Goal: Information Seeking & Learning: Learn about a topic

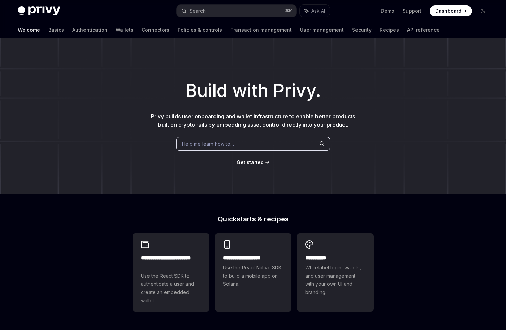
scroll to position [187, 0]
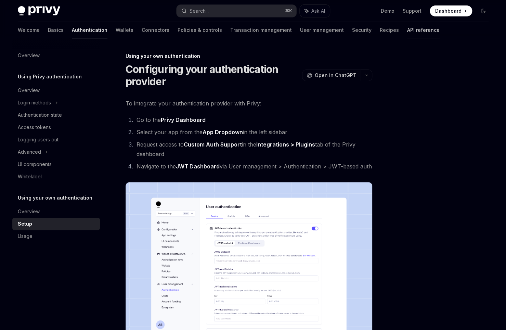
click at [407, 33] on link "API reference" at bounding box center [423, 30] width 32 height 16
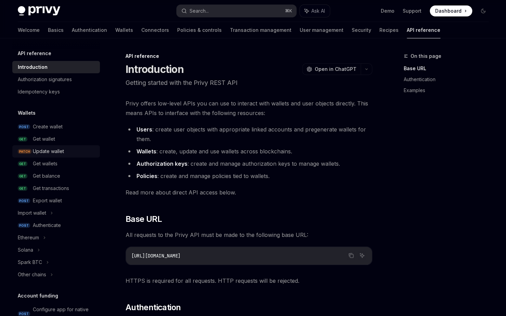
scroll to position [408, 0]
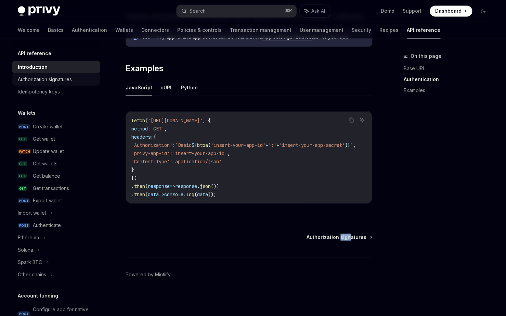
click at [72, 78] on div "Authorization signatures" at bounding box center [45, 79] width 54 height 8
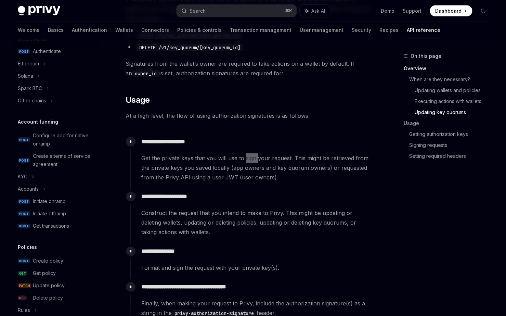
scroll to position [92, 0]
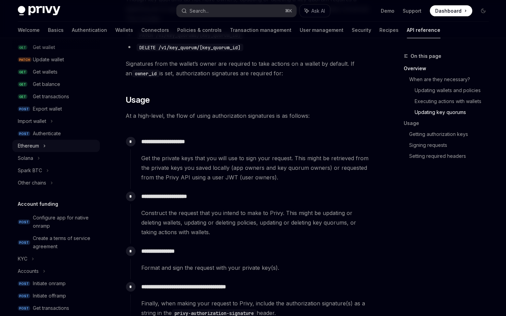
click at [47, 149] on div "Ethereum" at bounding box center [56, 146] width 88 height 12
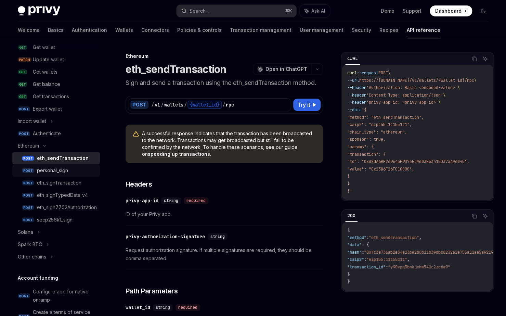
click at [60, 171] on div "personal_sign" at bounding box center [52, 170] width 31 height 8
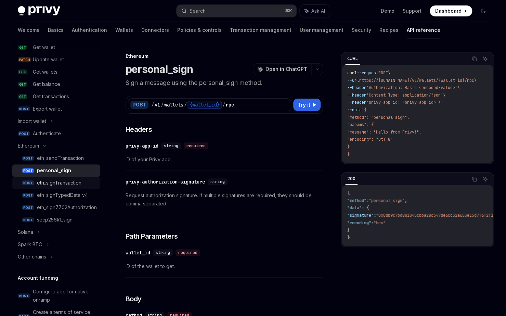
click at [63, 182] on div "eth_signTransaction" at bounding box center [59, 183] width 44 height 8
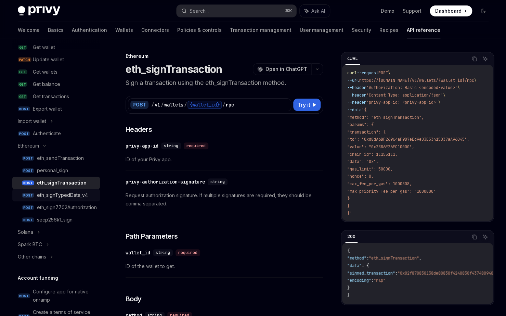
click at [69, 193] on div "eth_signTypedData_v4" at bounding box center [62, 195] width 51 height 8
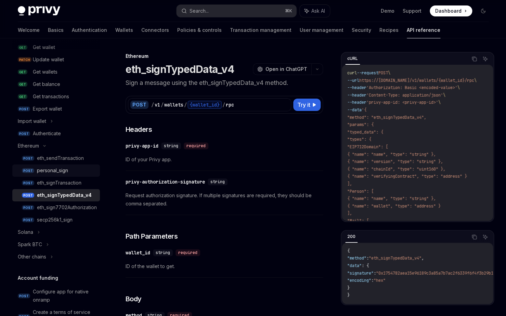
click at [57, 170] on div "personal_sign" at bounding box center [52, 170] width 31 height 8
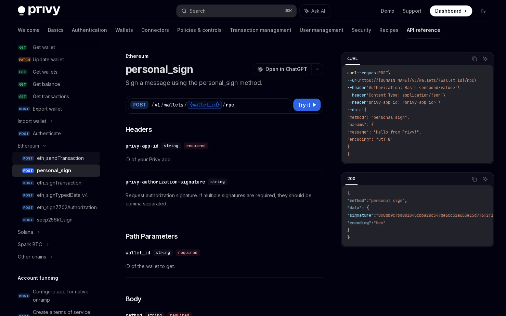
click at [53, 159] on div "eth_sendTransaction" at bounding box center [60, 158] width 47 height 8
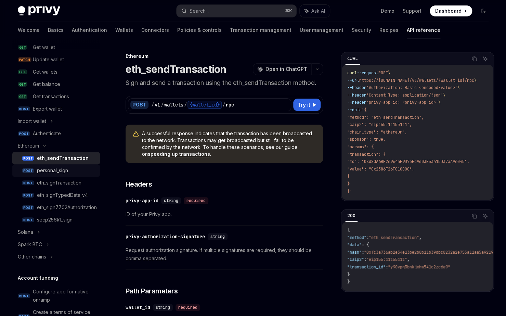
click at [62, 170] on div "personal_sign" at bounding box center [52, 170] width 31 height 8
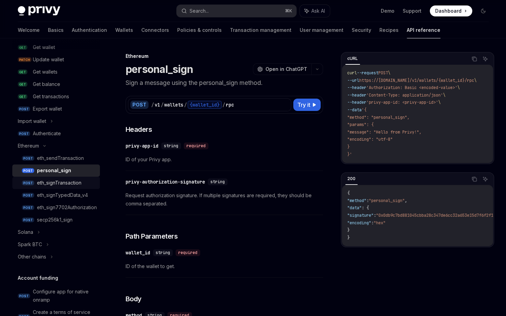
click at [67, 180] on div "eth_signTransaction" at bounding box center [59, 183] width 44 height 8
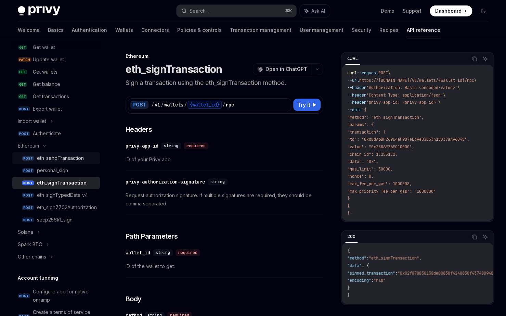
click at [60, 161] on div "eth_sendTransaction" at bounding box center [60, 158] width 47 height 8
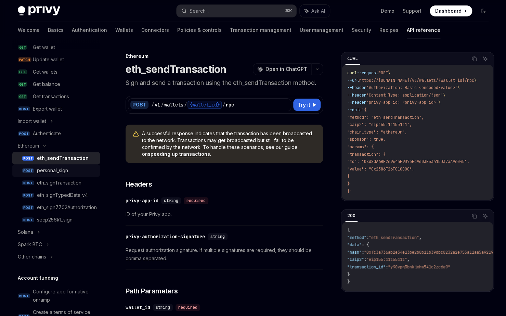
click at [63, 174] on div "personal_sign" at bounding box center [52, 170] width 31 height 8
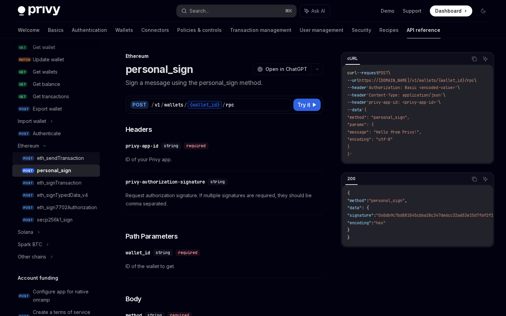
click at [64, 163] on link "POST eth_sendTransaction" at bounding box center [56, 158] width 88 height 12
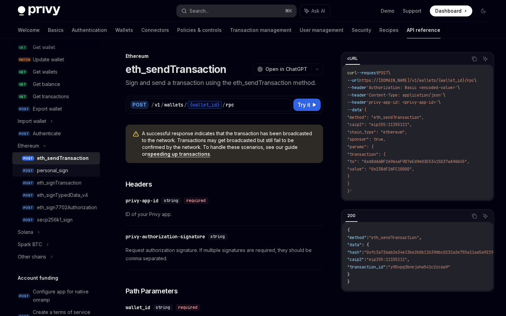
click at [63, 174] on div "personal_sign" at bounding box center [52, 170] width 31 height 8
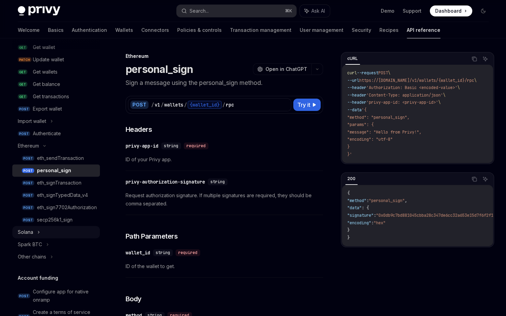
click at [49, 232] on div "Solana" at bounding box center [56, 232] width 88 height 12
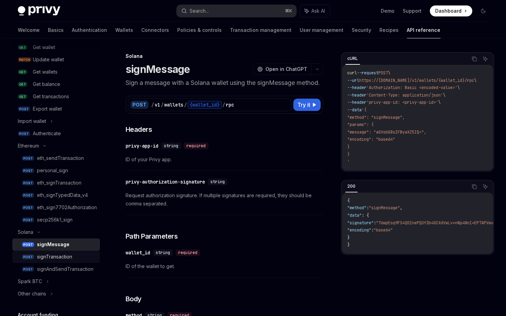
click at [59, 255] on div "signTransaction" at bounding box center [54, 256] width 35 height 8
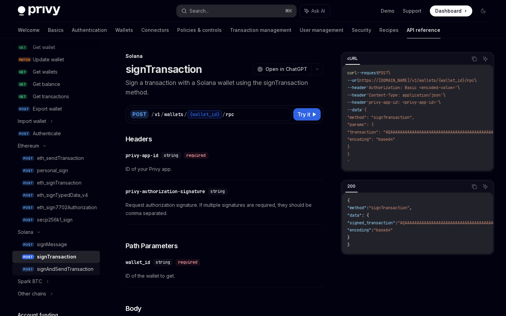
click at [64, 264] on link "POST signAndSendTransaction" at bounding box center [56, 269] width 88 height 12
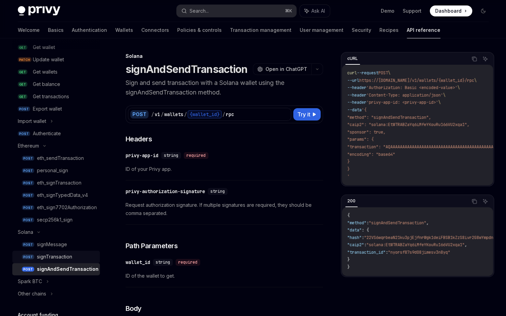
click at [67, 255] on div "signTransaction" at bounding box center [54, 256] width 35 height 8
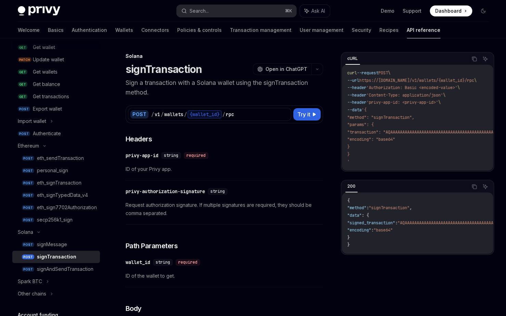
click at [72, 262] on link "POST signTransaction" at bounding box center [56, 256] width 88 height 12
click at [73, 268] on div "signAndSendTransaction" at bounding box center [65, 269] width 56 height 8
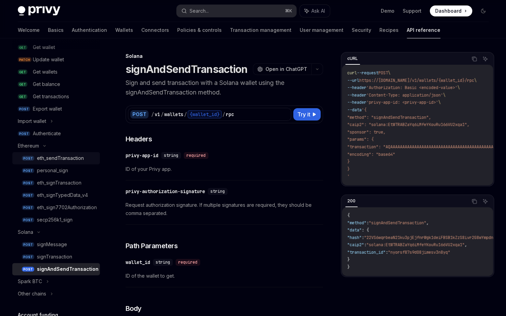
click at [50, 159] on div "eth_sendTransaction" at bounding box center [60, 158] width 47 height 8
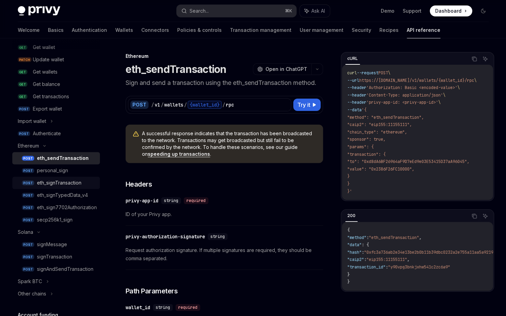
click at [81, 185] on div "eth_signTransaction" at bounding box center [59, 183] width 44 height 8
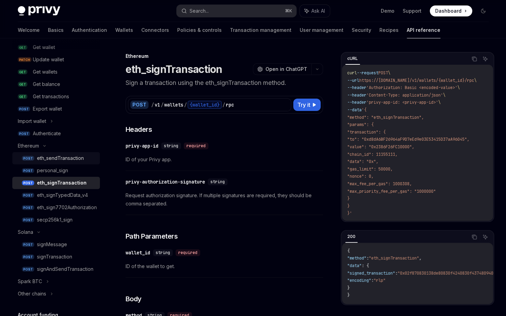
click at [79, 162] on div "eth_sendTransaction" at bounding box center [60, 158] width 47 height 8
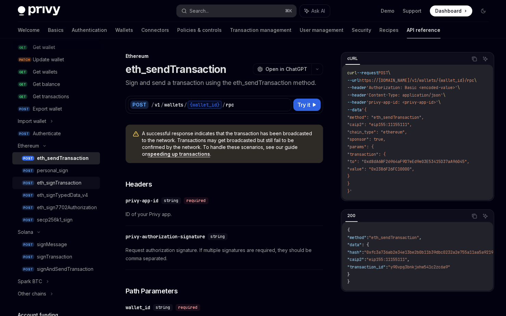
click at [80, 184] on div "eth_signTransaction" at bounding box center [59, 183] width 44 height 8
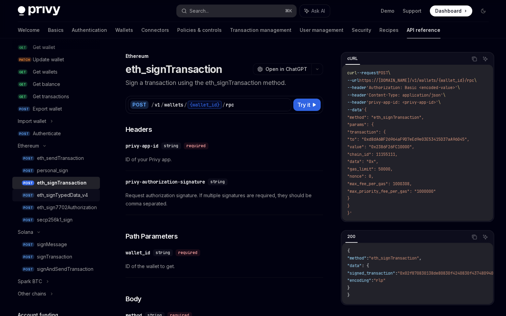
click at [79, 196] on div "eth_signTypedData_v4" at bounding box center [62, 195] width 51 height 8
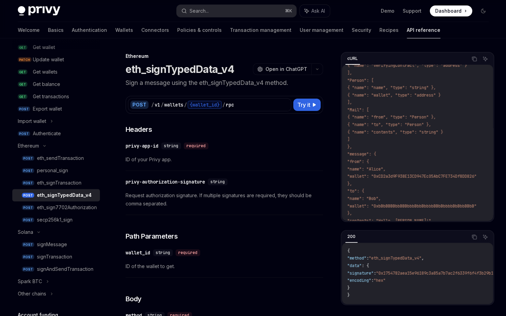
scroll to position [196, 0]
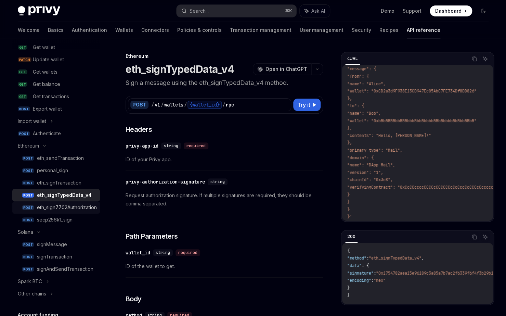
click at [80, 205] on div "eth_sign7702Authorization" at bounding box center [67, 207] width 60 height 8
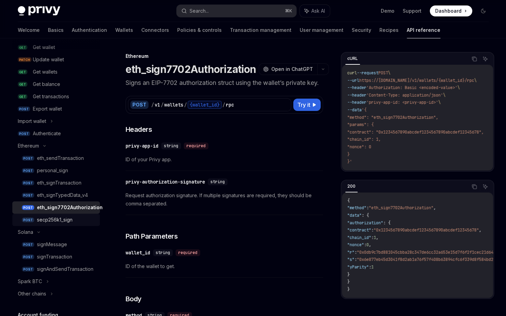
click at [72, 225] on link "POST secp256k1_sign" at bounding box center [56, 219] width 88 height 12
type textarea "*"
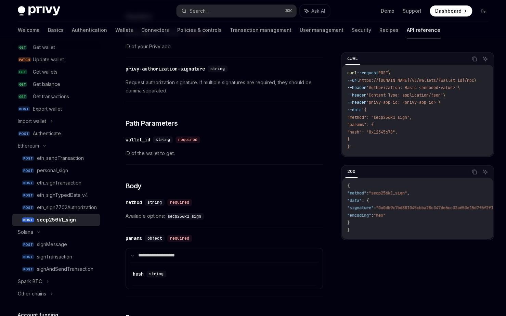
scroll to position [114, 0]
